Goal: Navigation & Orientation: Go to known website

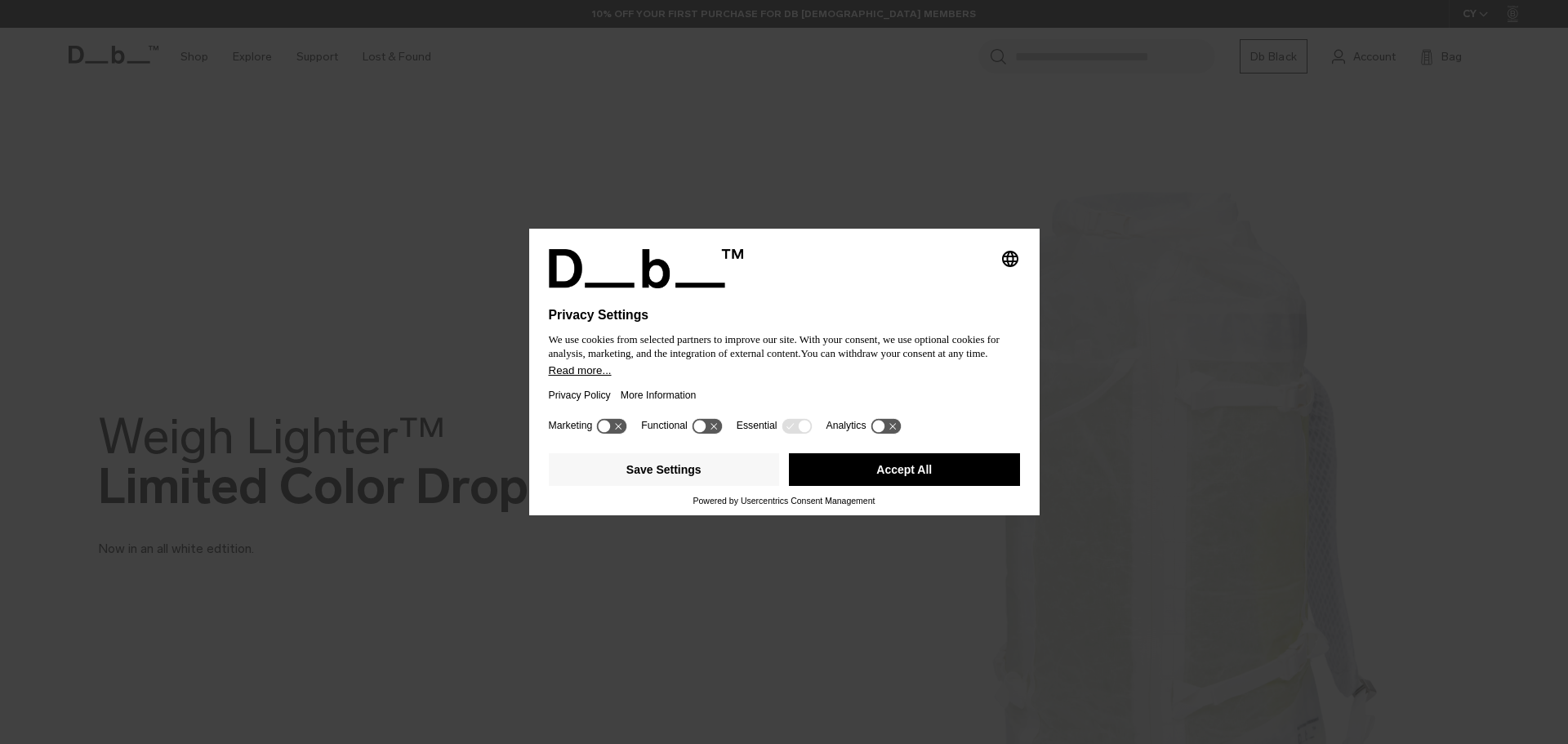
click at [914, 466] on button "Accept All" at bounding box center [905, 470] width 232 height 32
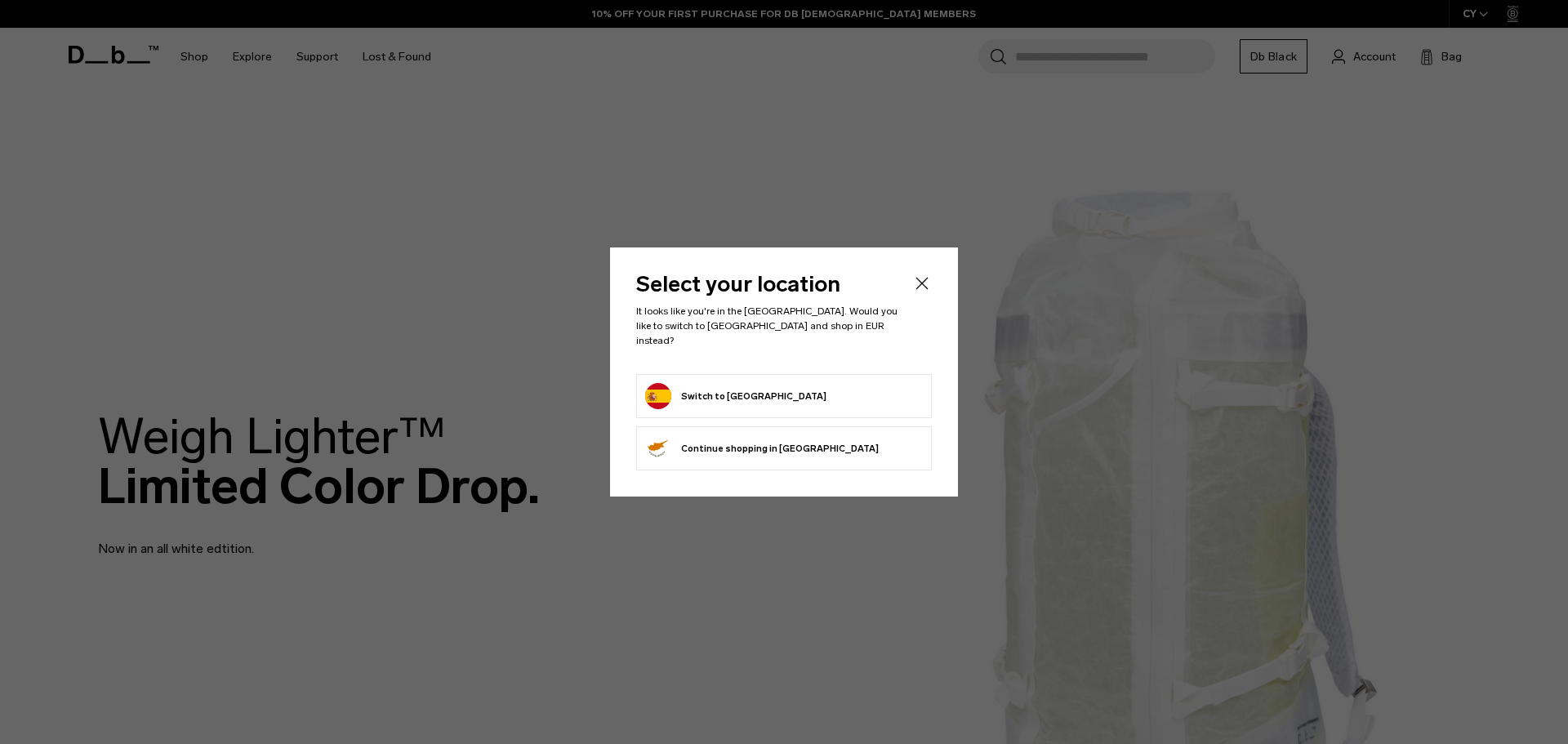
click at [727, 387] on button "Switch to [GEOGRAPHIC_DATA]" at bounding box center [736, 397] width 181 height 27
